Goal: Contribute content: Add original content to the website for others to see

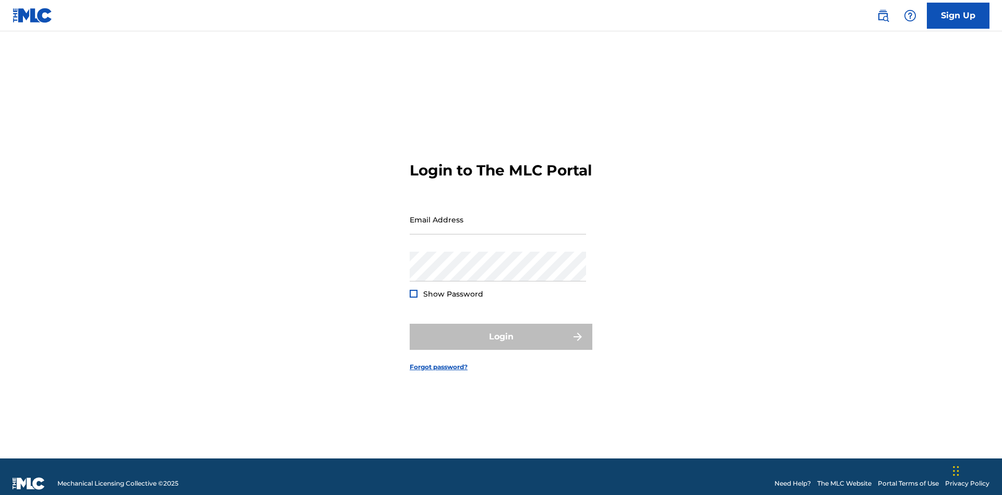
scroll to position [14, 0]
click at [498, 214] on input "Email Address" at bounding box center [498, 220] width 176 height 30
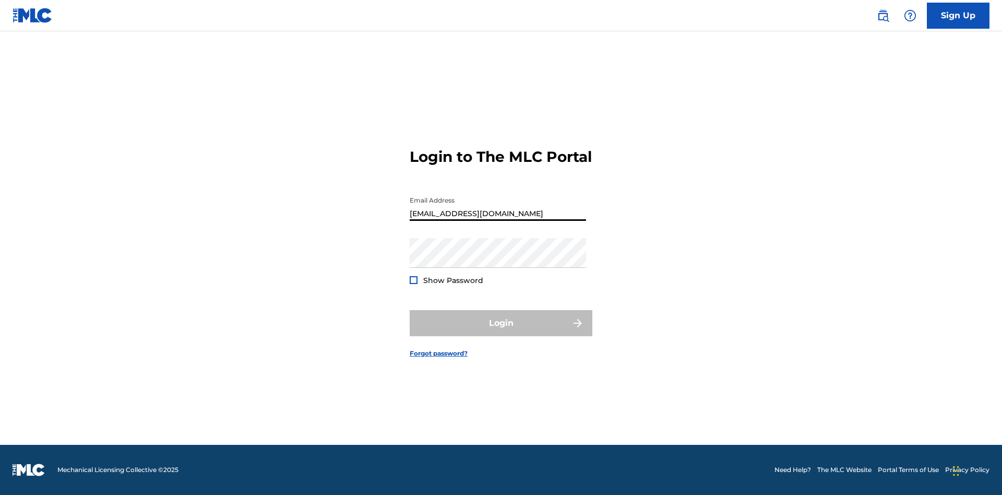
type input "Duke.McTesterson@gmail.com"
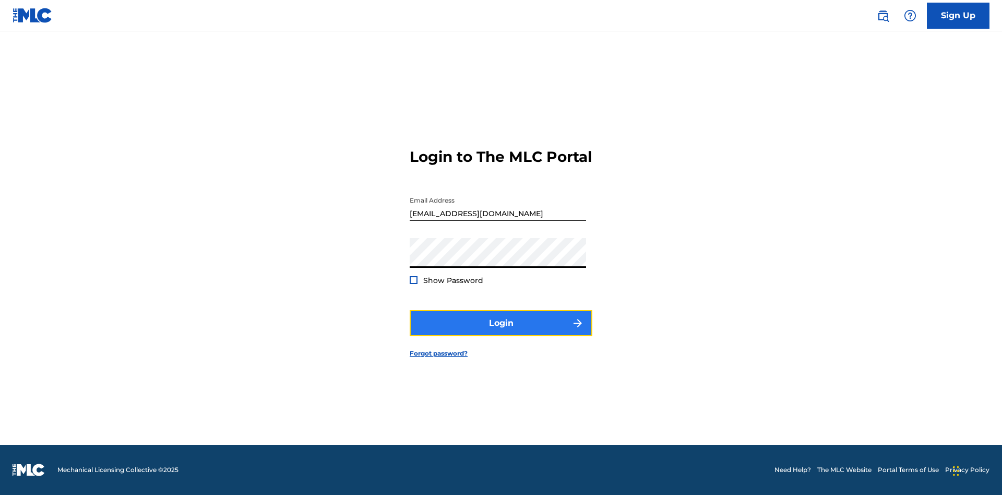
click at [501, 332] on button "Login" at bounding box center [501, 323] width 183 height 26
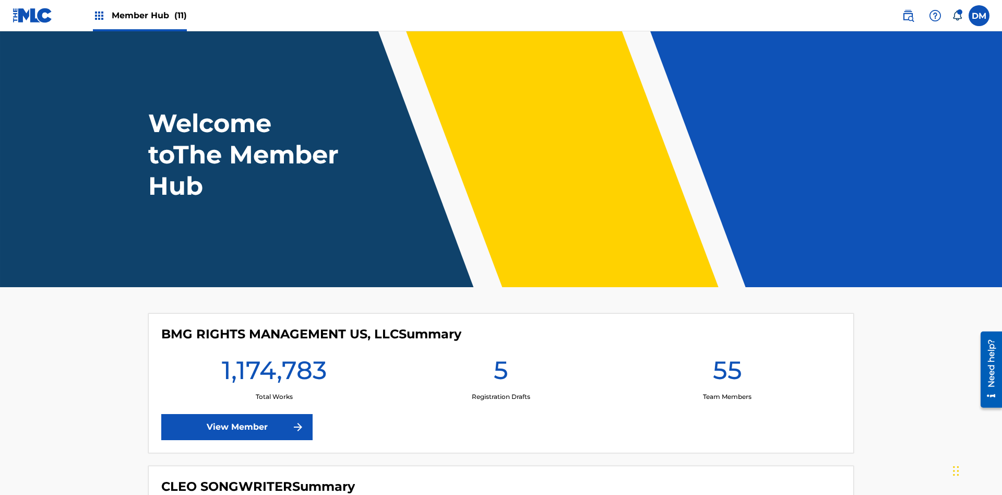
click at [149, 15] on span "Member Hub (11)" at bounding box center [149, 15] width 75 height 12
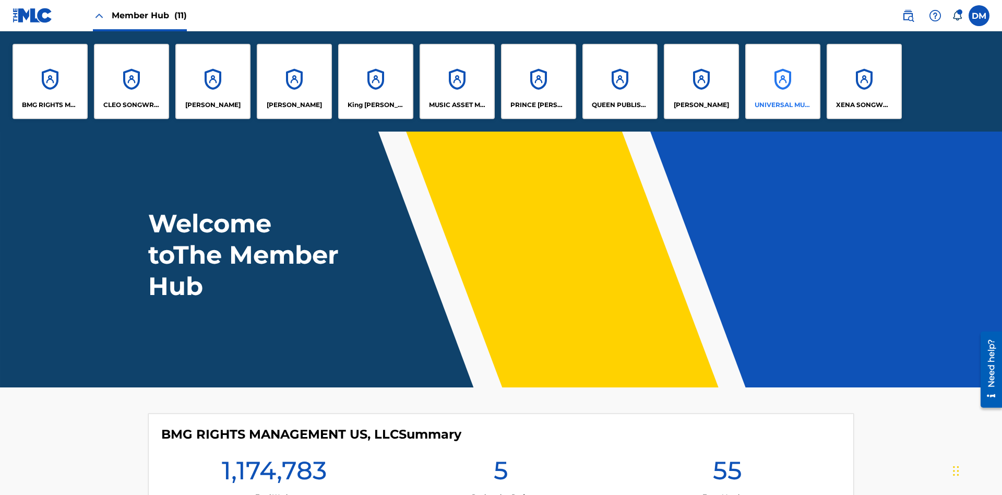
click at [782, 105] on p "UNIVERSAL MUSIC PUB GROUP" at bounding box center [782, 104] width 57 height 9
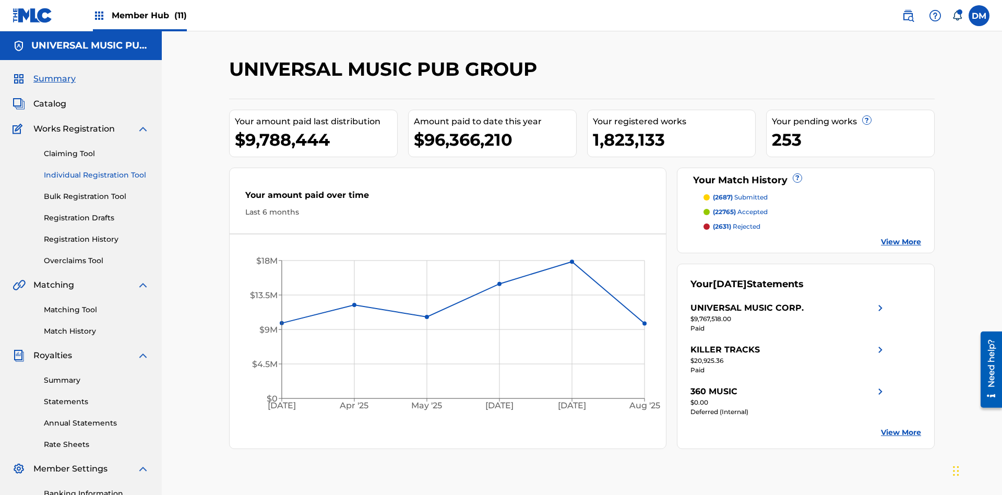
click at [97, 170] on link "Individual Registration Tool" at bounding box center [96, 175] width 105 height 11
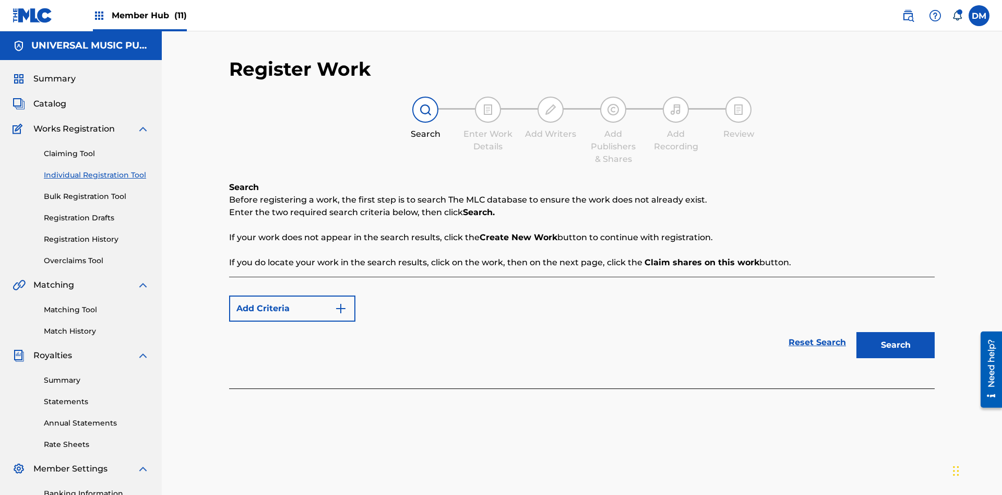
scroll to position [152, 0]
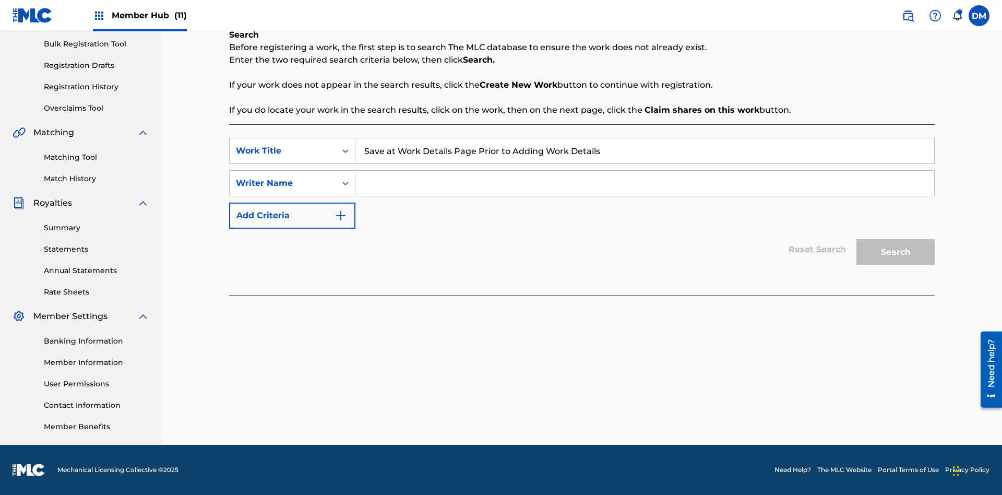
type input "Save at Work Details Page Prior to Adding Work Details"
click at [644, 183] on input "Search Form" at bounding box center [644, 183] width 579 height 25
type input "QWERTYUIOP"
click at [895, 252] on button "Search" at bounding box center [895, 252] width 78 height 26
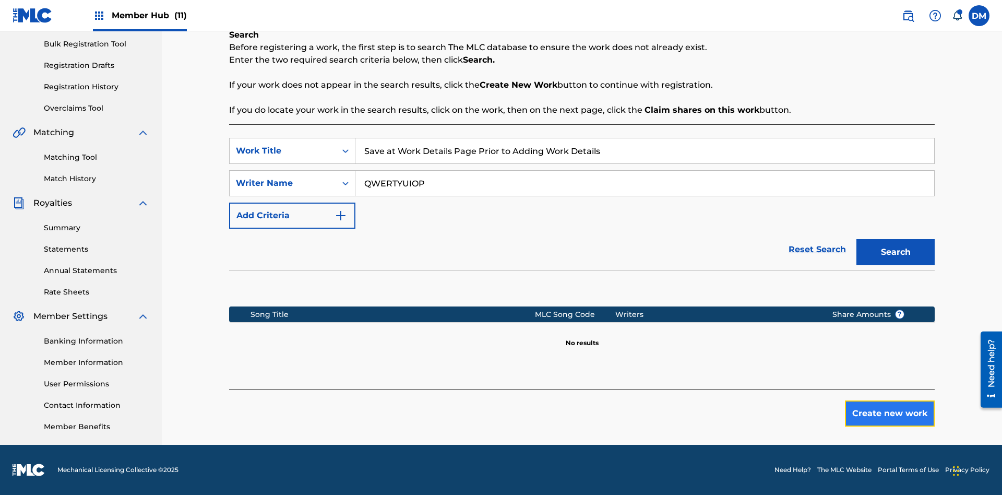
click at [890, 413] on button "Create new work" at bounding box center [890, 413] width 90 height 26
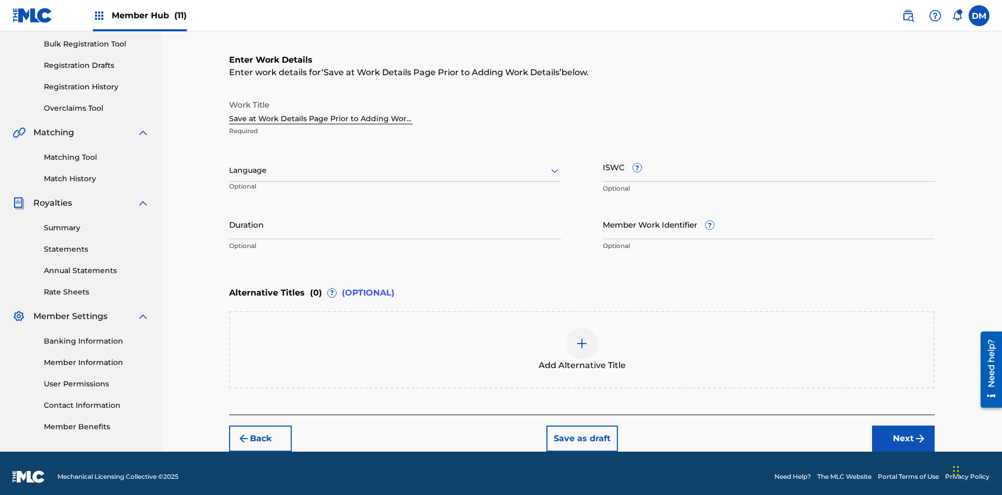
scroll to position [159, 0]
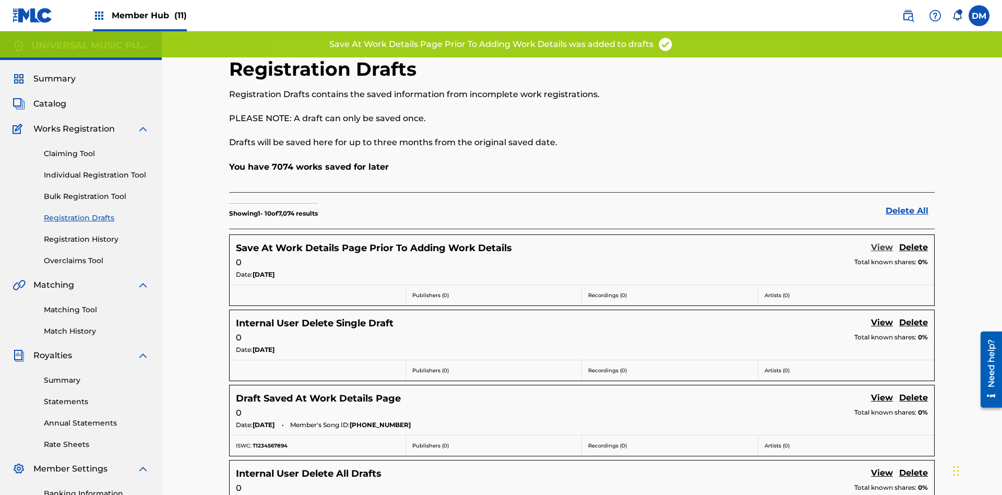
click at [882, 241] on link "View" at bounding box center [882, 248] width 22 height 14
